Goal: Transaction & Acquisition: Download file/media

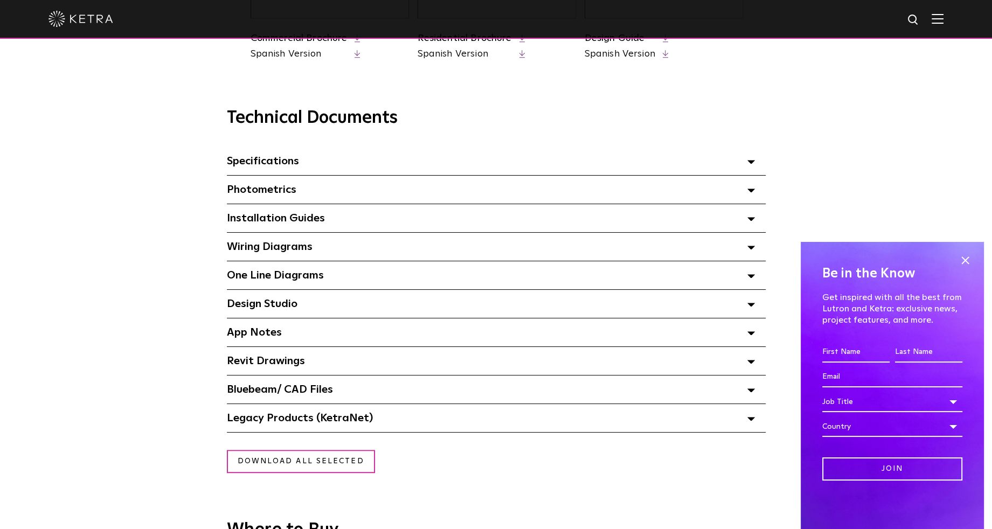
scroll to position [754, 0]
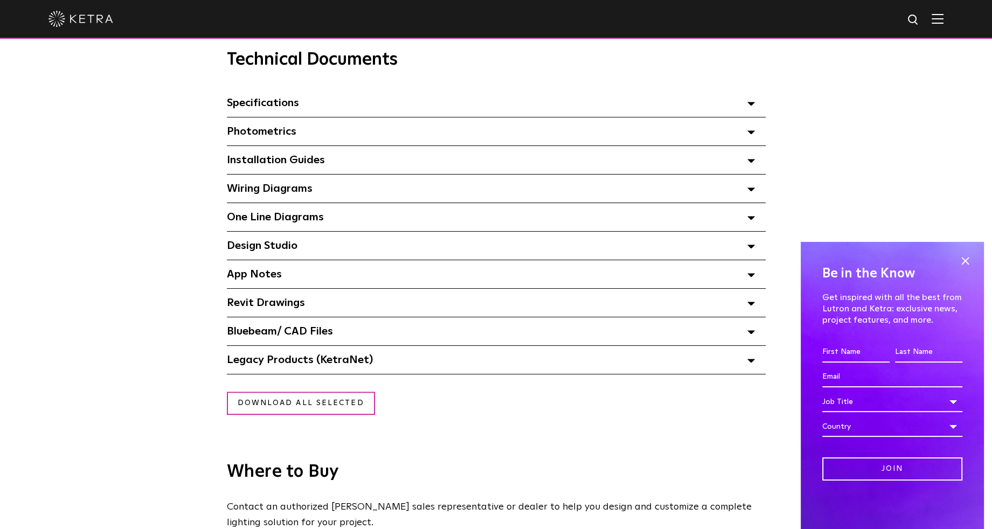
click at [288, 335] on span "Bluebeam/ CAD Files" at bounding box center [280, 331] width 106 height 11
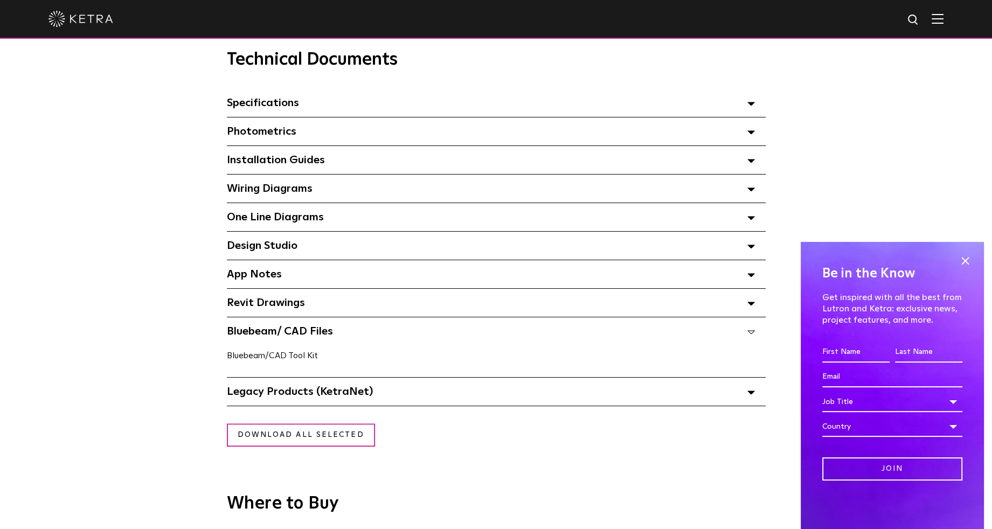
click at [258, 359] on link "Bluebeam/CAD Tool Kit" at bounding box center [272, 355] width 91 height 9
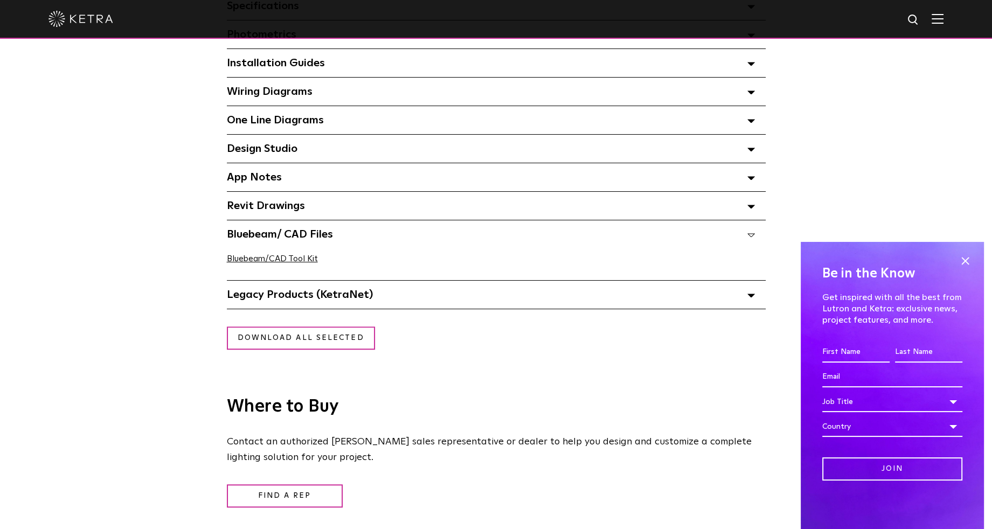
scroll to position [862, 0]
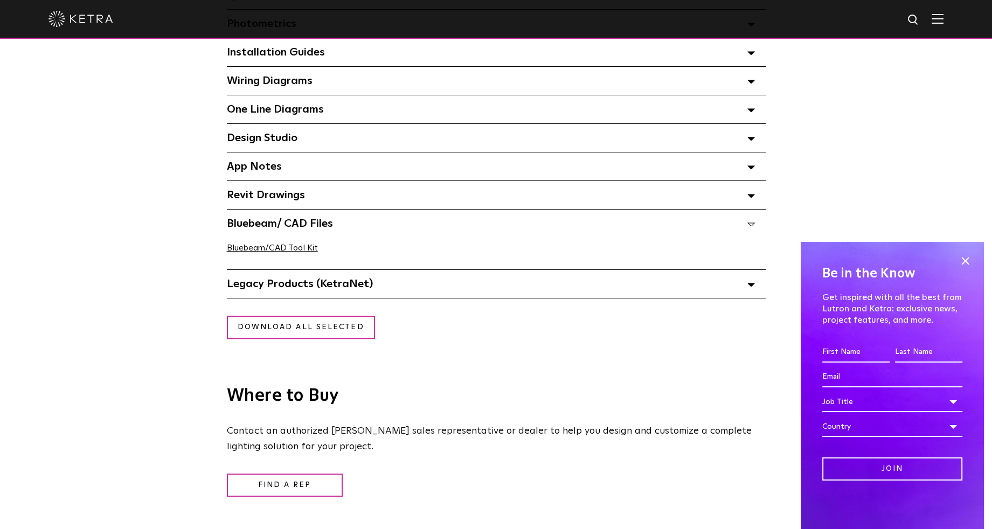
click at [362, 278] on div "Legacy Products (KetraNet) Select checkboxes to use the bulk download option be…" at bounding box center [496, 284] width 539 height 28
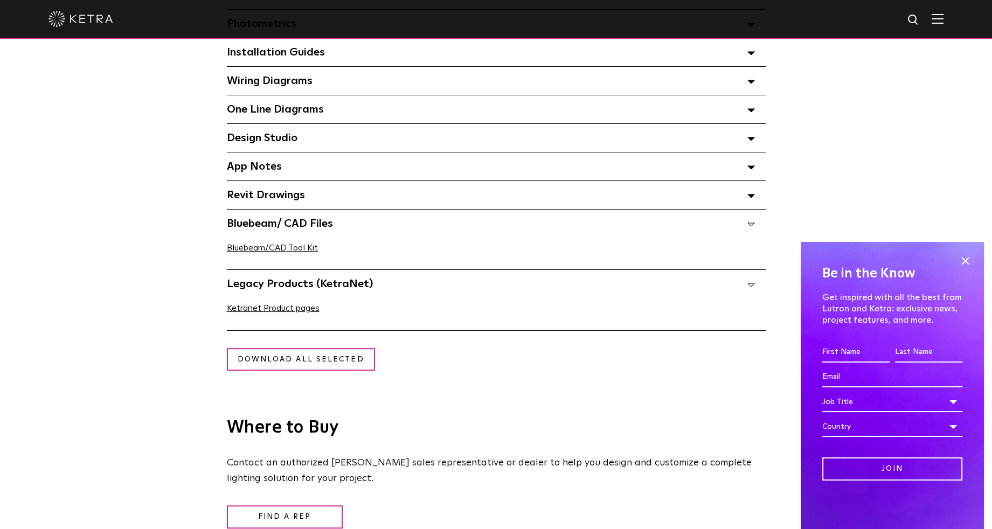
click at [358, 284] on span "Legacy Products (KetraNet) Select checkboxes to use the bulk download option be…" at bounding box center [300, 284] width 146 height 11
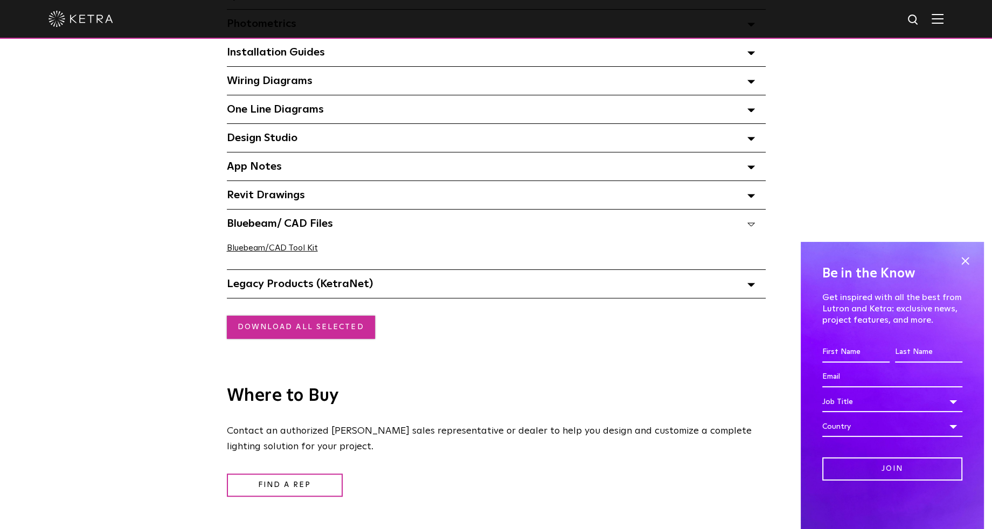
click at [330, 323] on link "Download all selected" at bounding box center [301, 327] width 148 height 23
click at [963, 268] on span at bounding box center [965, 261] width 16 height 16
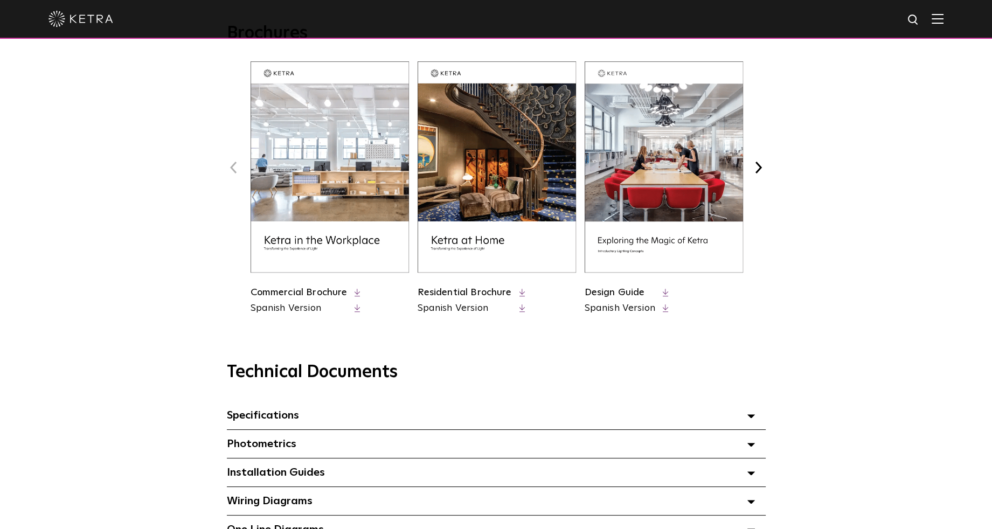
scroll to position [700, 0]
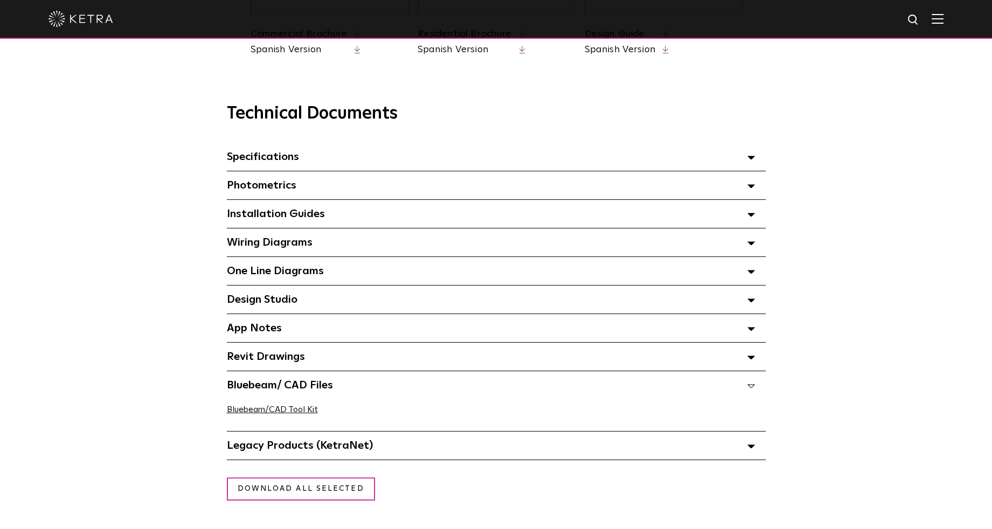
click at [285, 360] on span "Revit Drawings Select checkboxes to use the bulk download option below" at bounding box center [266, 356] width 78 height 11
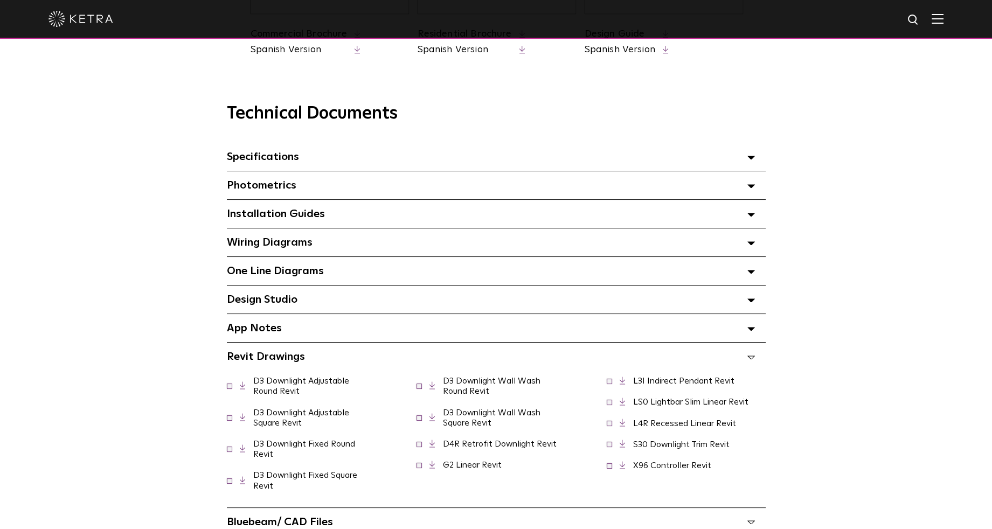
click at [286, 358] on span "Revit Drawings Select checkboxes to use the bulk download option below" at bounding box center [266, 356] width 78 height 11
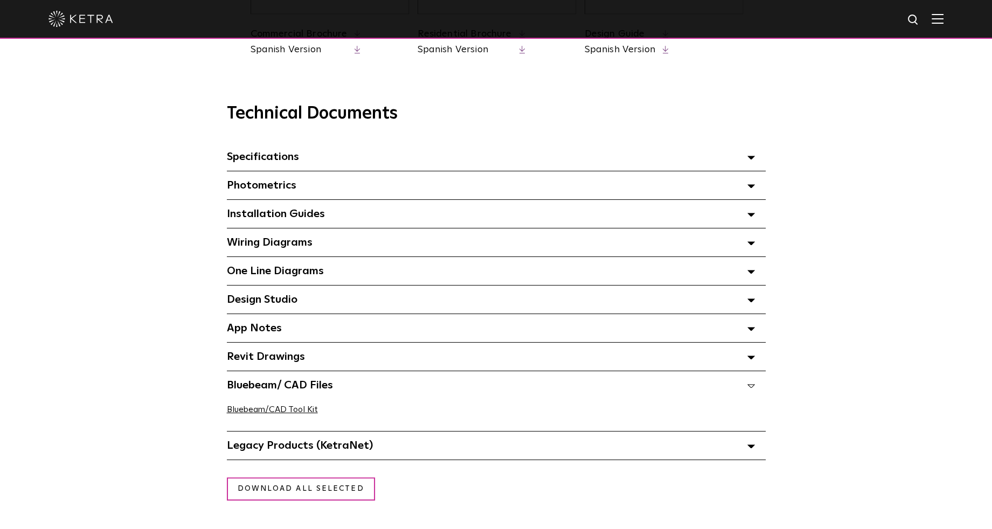
click at [281, 358] on span "Revit Drawings Select checkboxes to use the bulk download option below" at bounding box center [266, 356] width 78 height 11
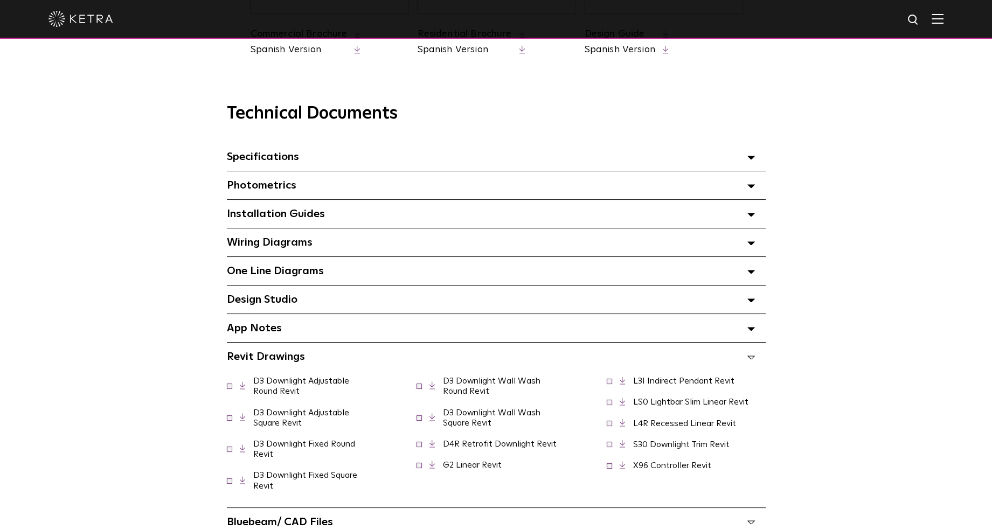
click at [284, 356] on span "Revit Drawings Select checkboxes to use the bulk download option below" at bounding box center [266, 356] width 78 height 11
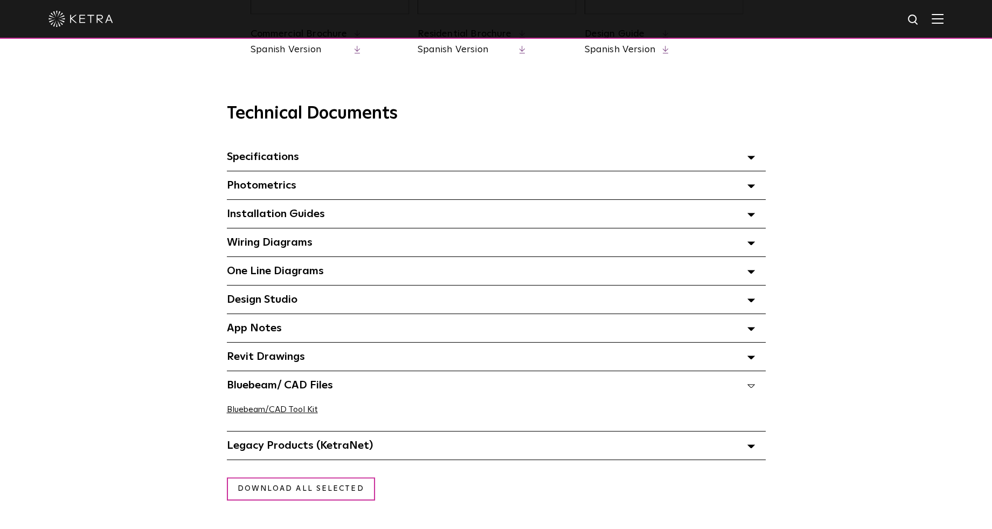
click at [269, 389] on span "Bluebeam/ CAD Files" at bounding box center [280, 385] width 106 height 11
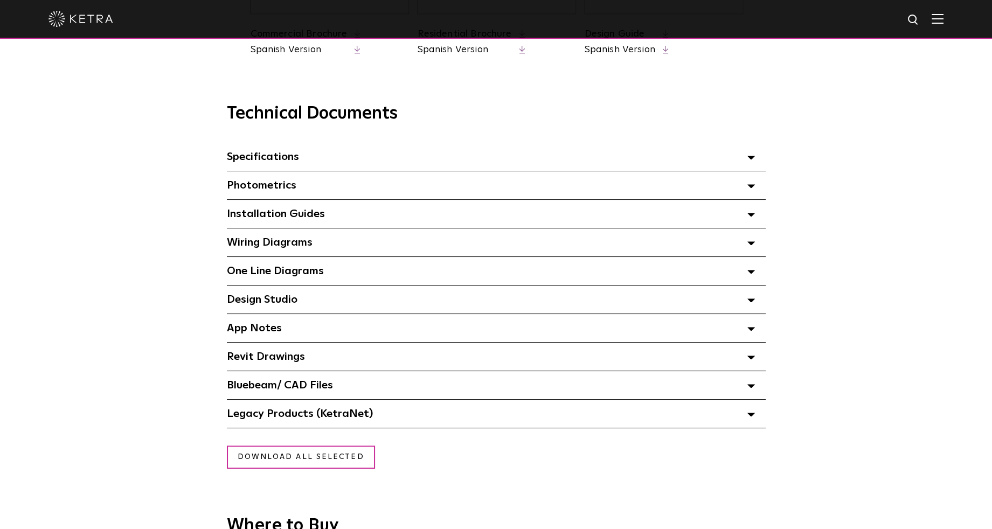
click at [269, 389] on span "Bluebeam/ CAD Files" at bounding box center [280, 385] width 106 height 11
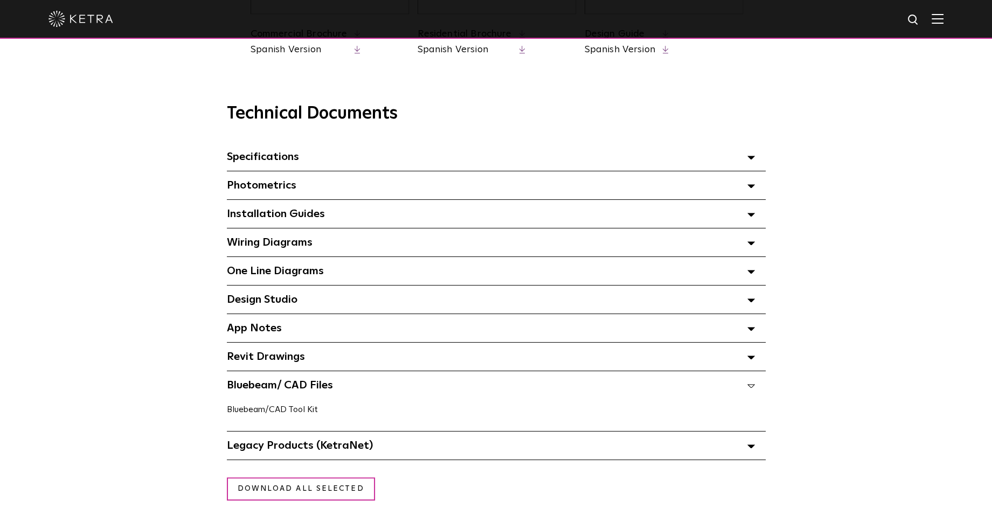
click at [280, 412] on link "Bluebeam/CAD Tool Kit" at bounding box center [272, 409] width 91 height 9
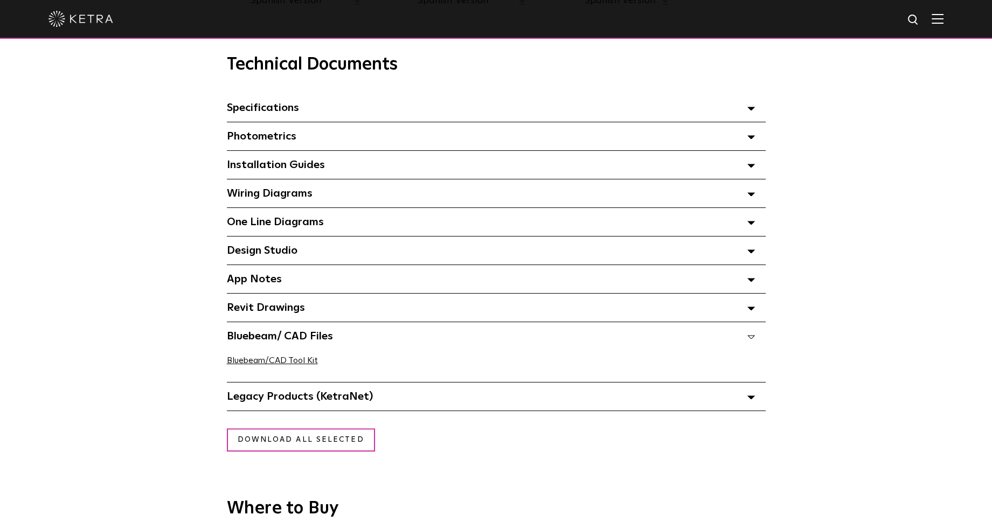
scroll to position [754, 0]
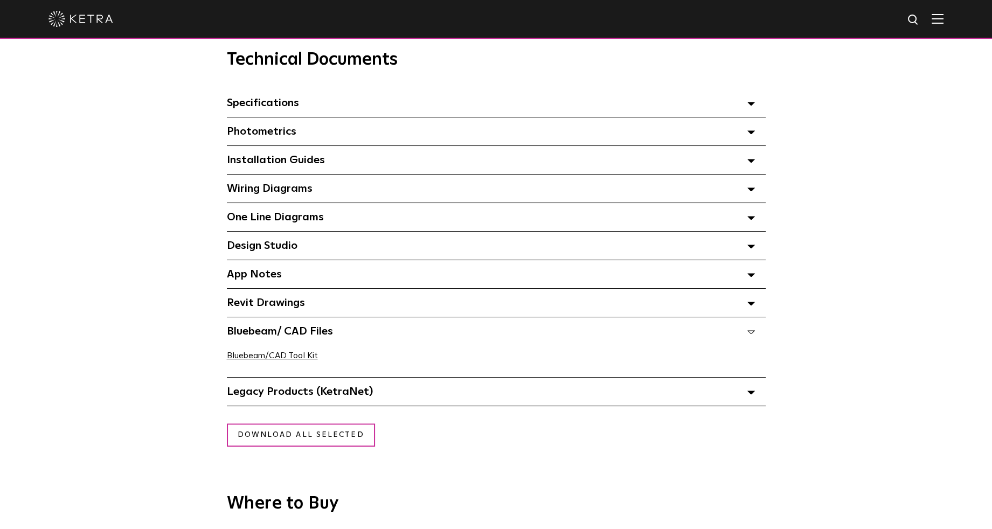
click at [302, 306] on span "Revit Drawings Select checkboxes to use the bulk download option below" at bounding box center [266, 302] width 78 height 11
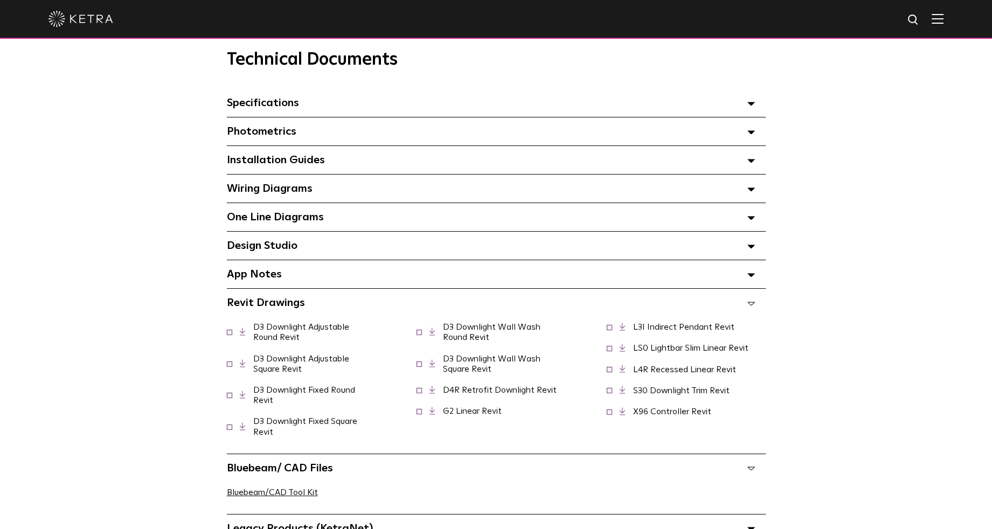
click at [313, 251] on div "Design Studio Select checkboxes to use the bulk download option below" at bounding box center [496, 246] width 539 height 28
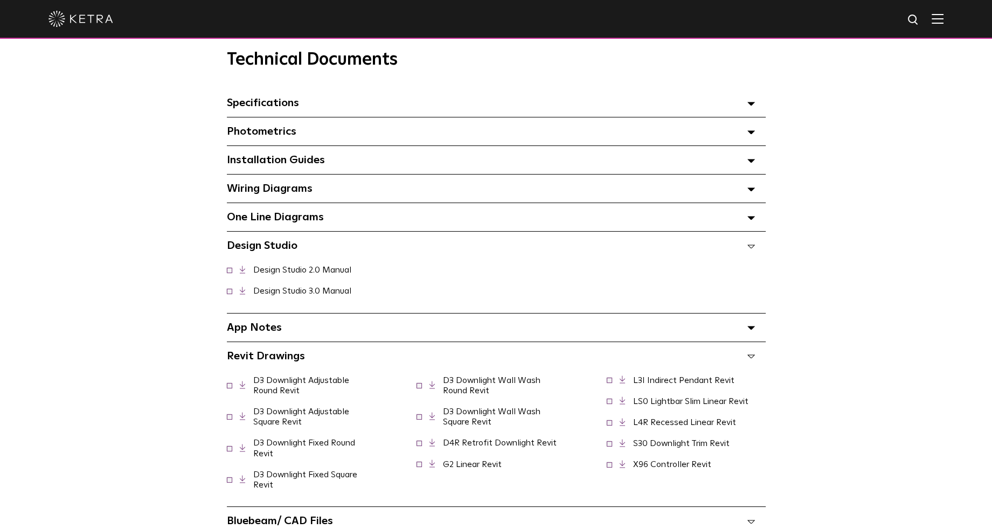
click at [325, 207] on div "One Line Diagrams Select checkboxes to use the bulk download option below" at bounding box center [496, 217] width 539 height 28
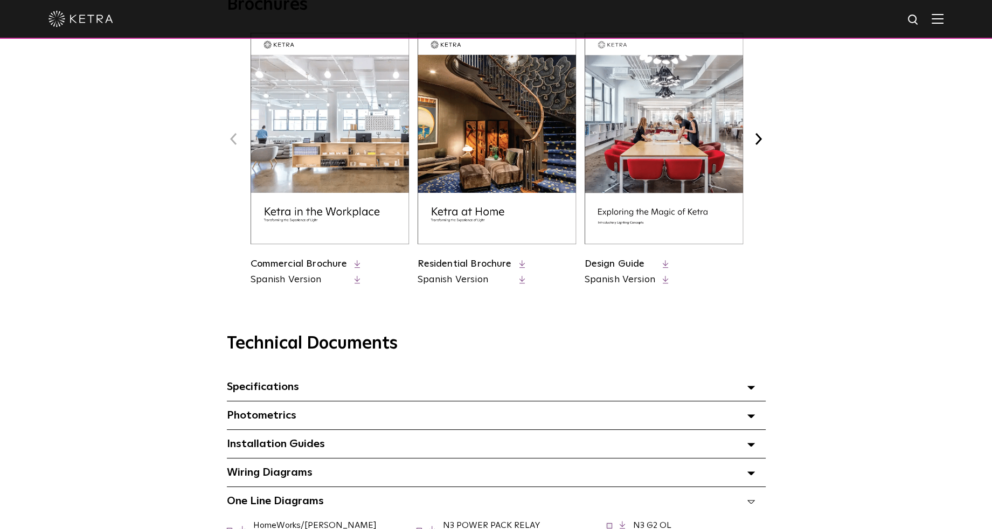
scroll to position [377, 0]
